Goal: Information Seeking & Learning: Learn about a topic

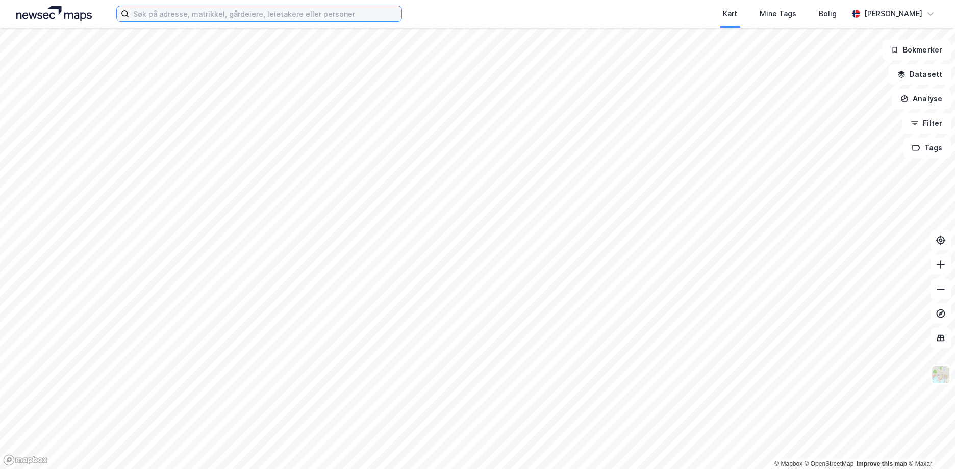
click at [144, 15] on input at bounding box center [265, 13] width 272 height 15
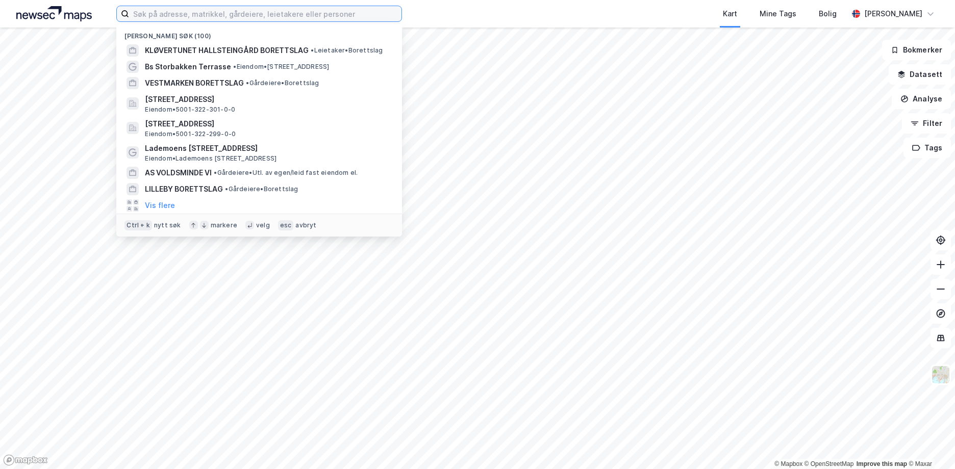
paste input "49985"
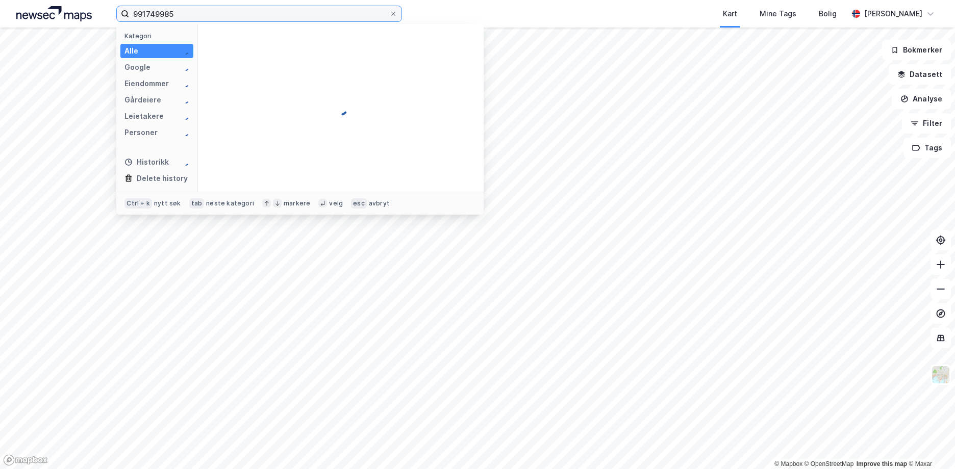
type input "991749985"
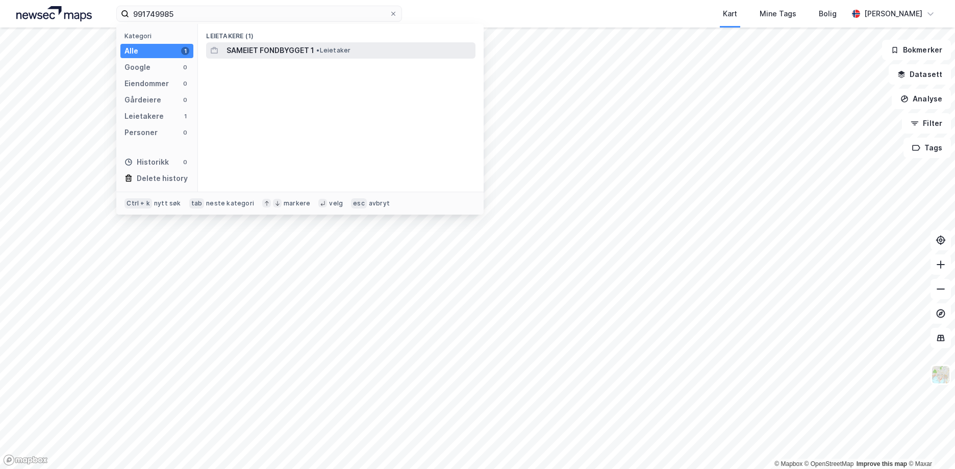
click at [283, 48] on span "SAMEIET FONDBYGGET 1" at bounding box center [270, 50] width 88 height 12
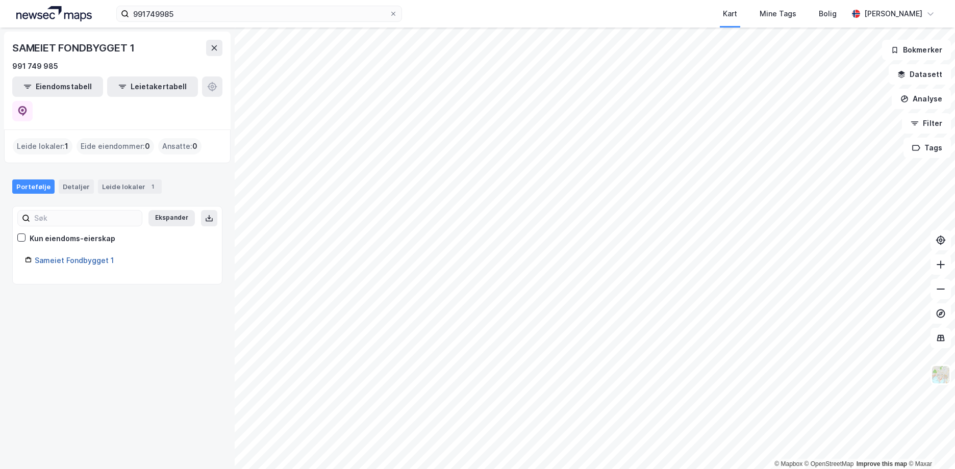
click at [64, 256] on link "Sameiet Fondbygget 1" at bounding box center [74, 260] width 79 height 9
click at [63, 256] on link "Sameiet Fondbygget 1" at bounding box center [74, 260] width 79 height 9
click at [62, 256] on link "Sameiet Fondbygget 1" at bounding box center [74, 260] width 79 height 9
click at [185, 15] on input "991749985" at bounding box center [259, 13] width 260 height 15
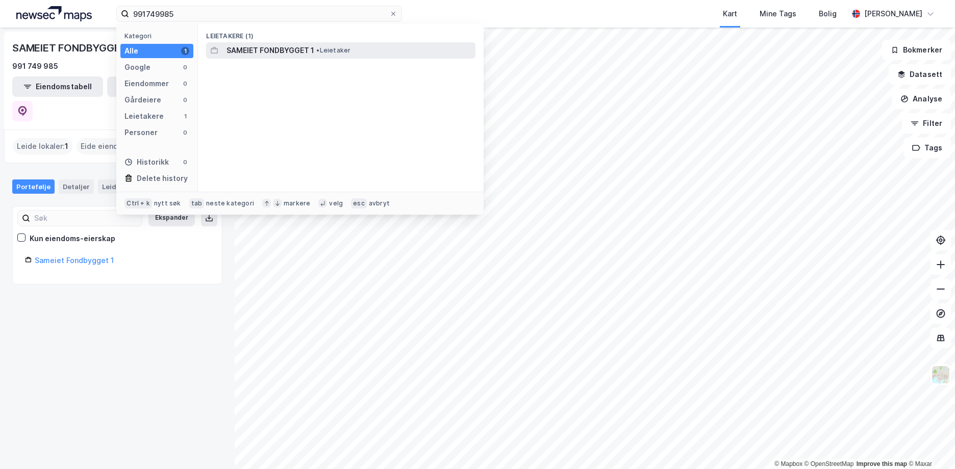
click at [275, 45] on span "SAMEIET FONDBYGGET 1" at bounding box center [270, 50] width 88 height 12
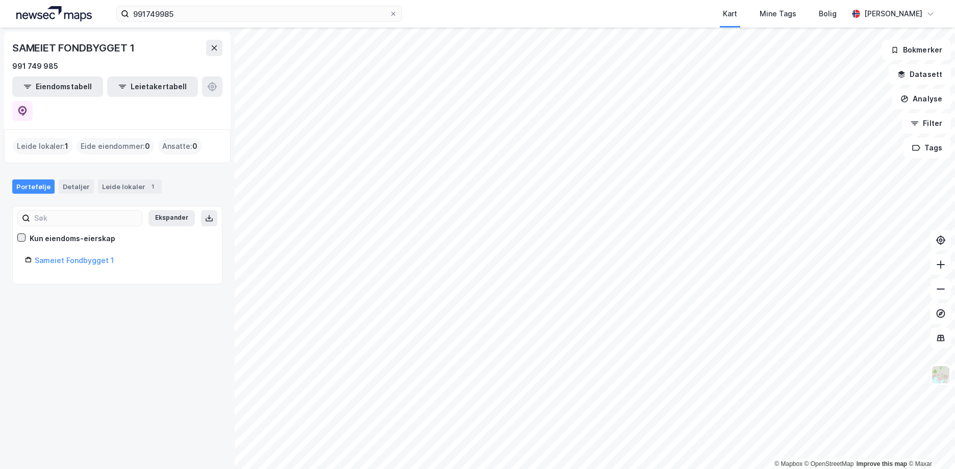
click at [22, 234] on icon at bounding box center [21, 237] width 7 height 7
click at [70, 256] on link "Sameiet Fondbygget 1" at bounding box center [74, 260] width 79 height 9
click at [20, 234] on icon at bounding box center [21, 237] width 7 height 7
click at [69, 87] on button "Eiendomstabell" at bounding box center [57, 86] width 91 height 20
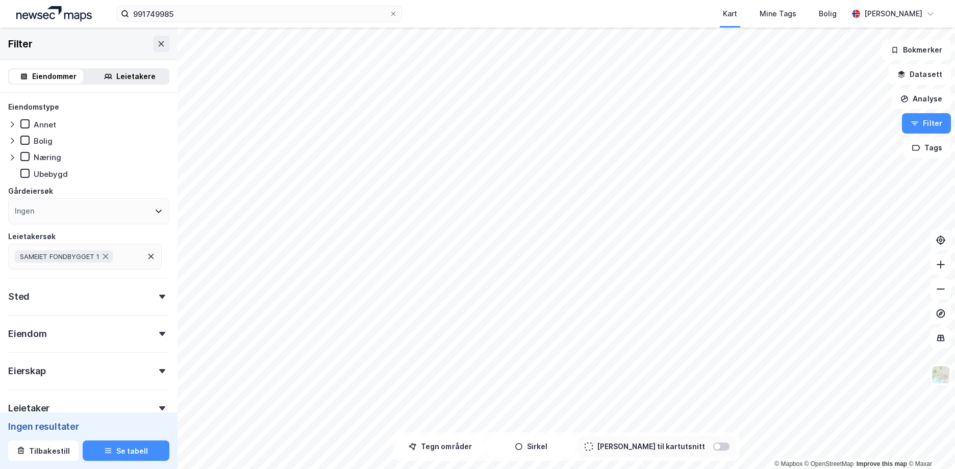
click at [44, 294] on div "Sted" at bounding box center [88, 292] width 161 height 29
click at [922, 73] on button "Datasett" at bounding box center [919, 74] width 62 height 20
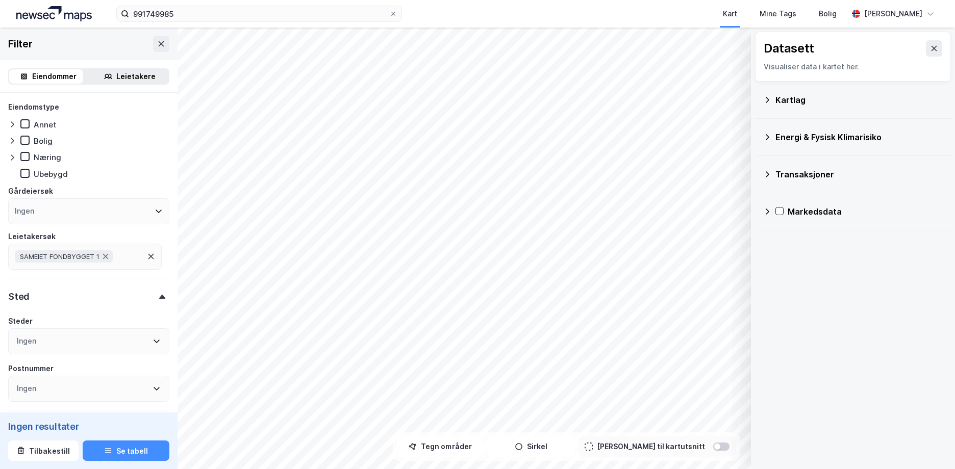
click at [784, 99] on div "Kartlag" at bounding box center [858, 100] width 167 height 12
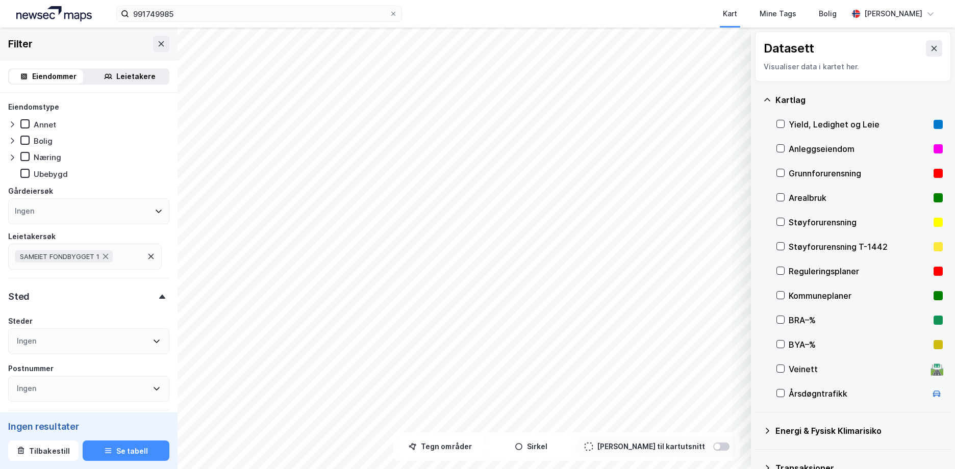
click at [119, 77] on div "Leietakere" at bounding box center [135, 76] width 39 height 12
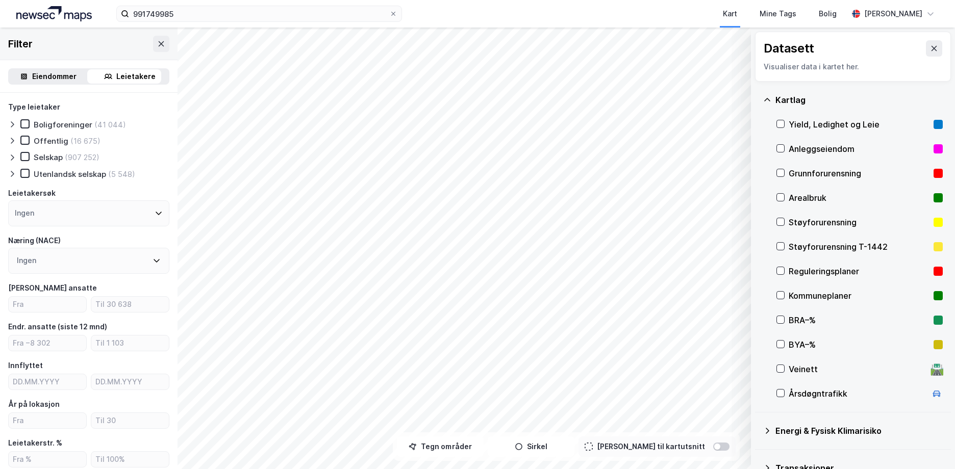
click at [42, 71] on div "Eiendommer" at bounding box center [54, 76] width 44 height 12
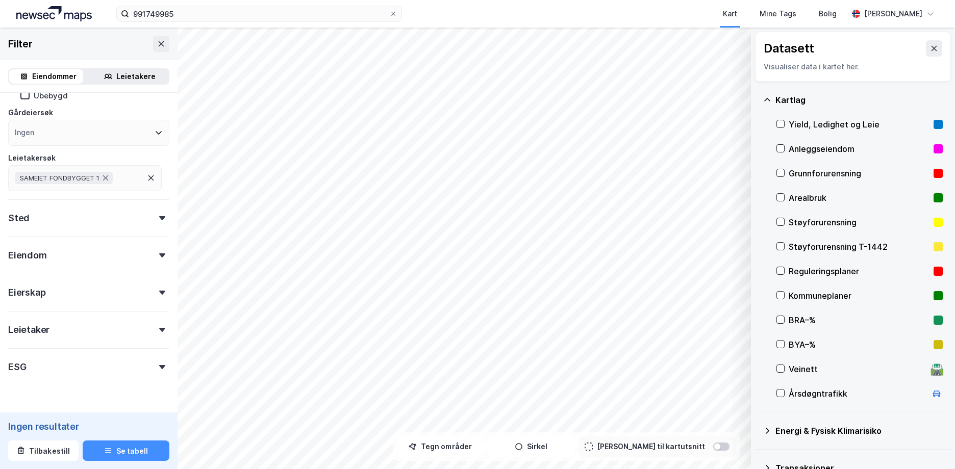
scroll to position [102, 0]
